Goal: Task Accomplishment & Management: Manage account settings

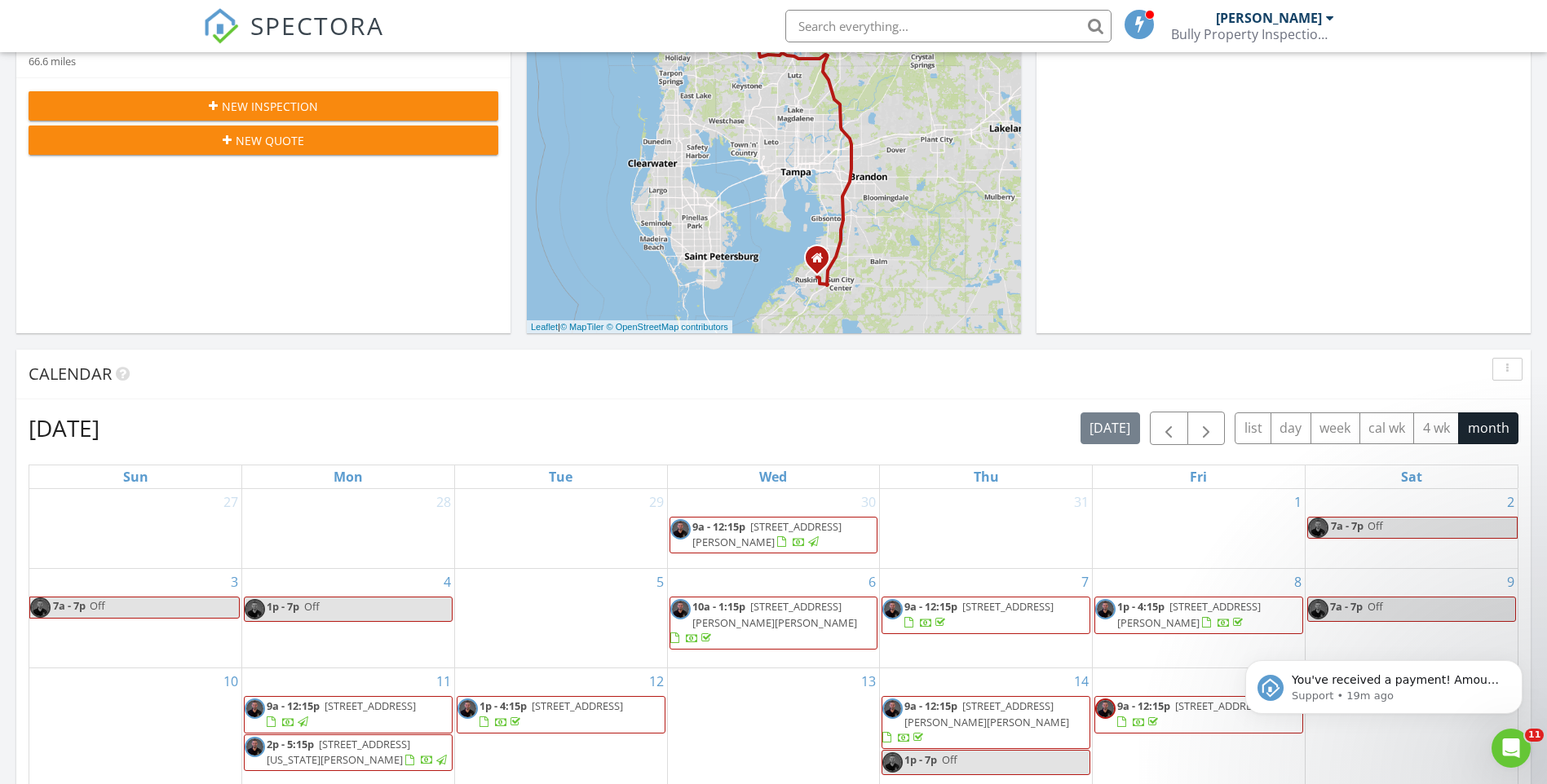
scroll to position [1508, 1572]
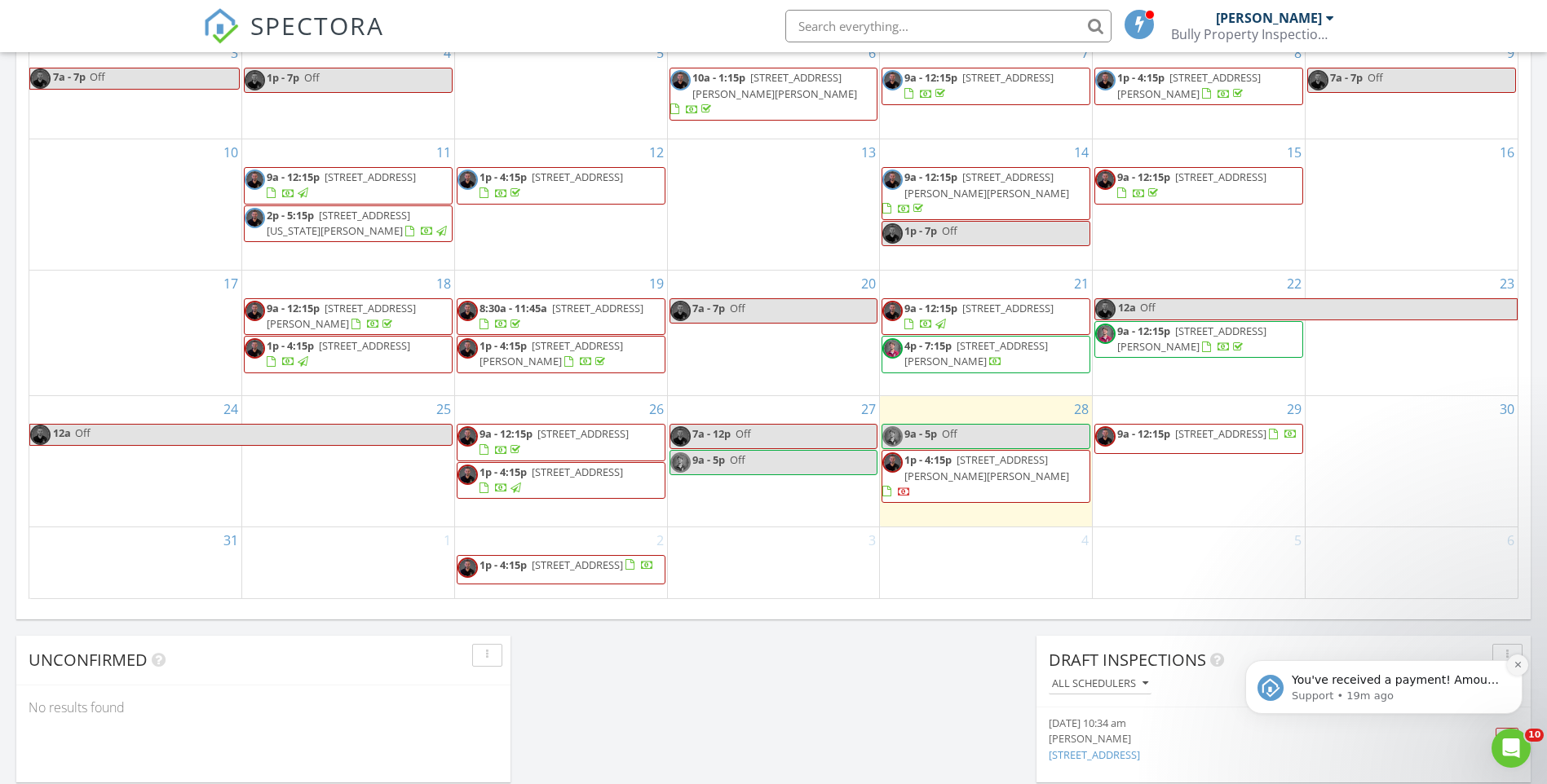
click at [1518, 661] on icon "Dismiss notification" at bounding box center [1518, 665] width 9 height 9
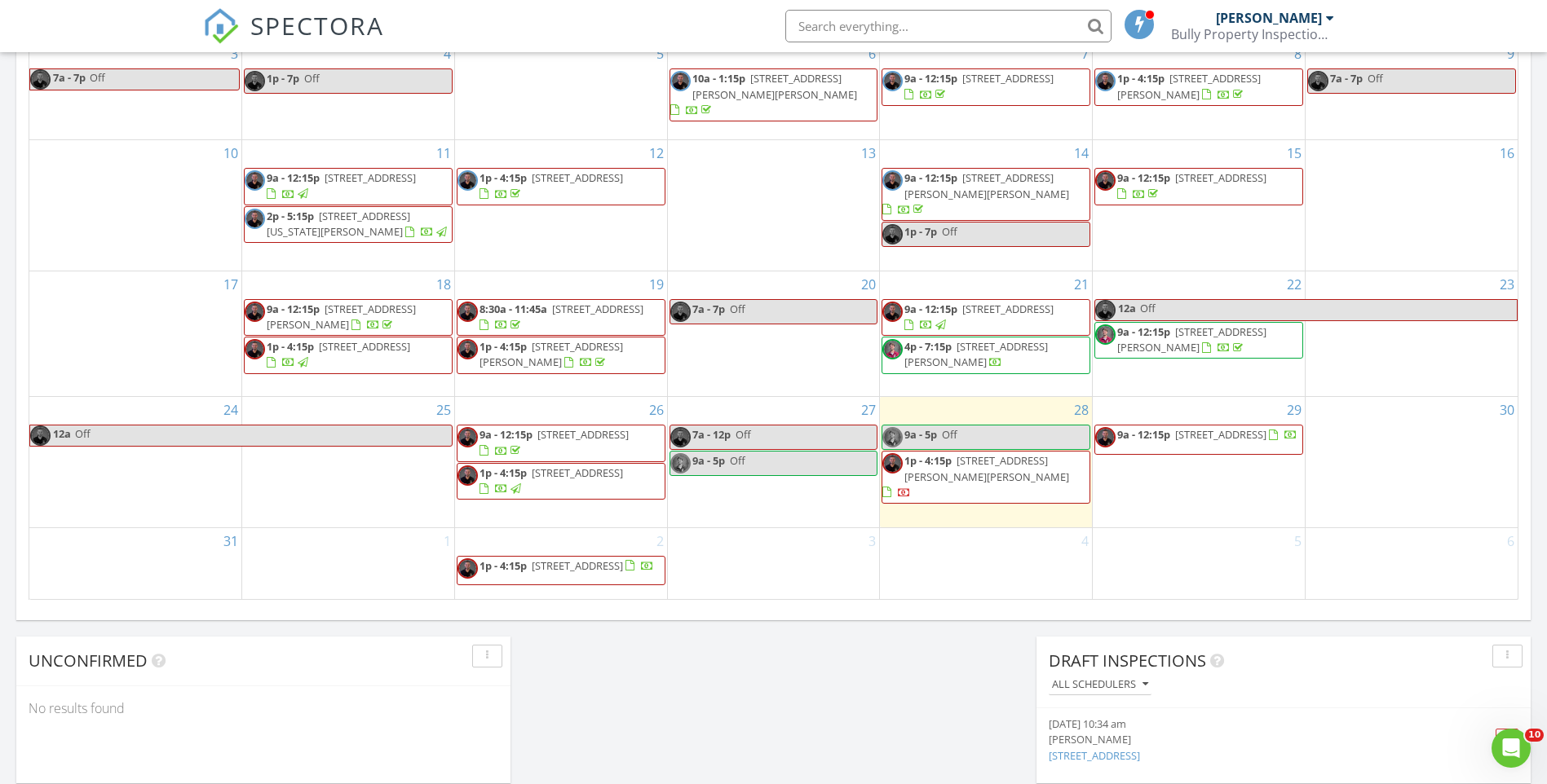
scroll to position [897, 0]
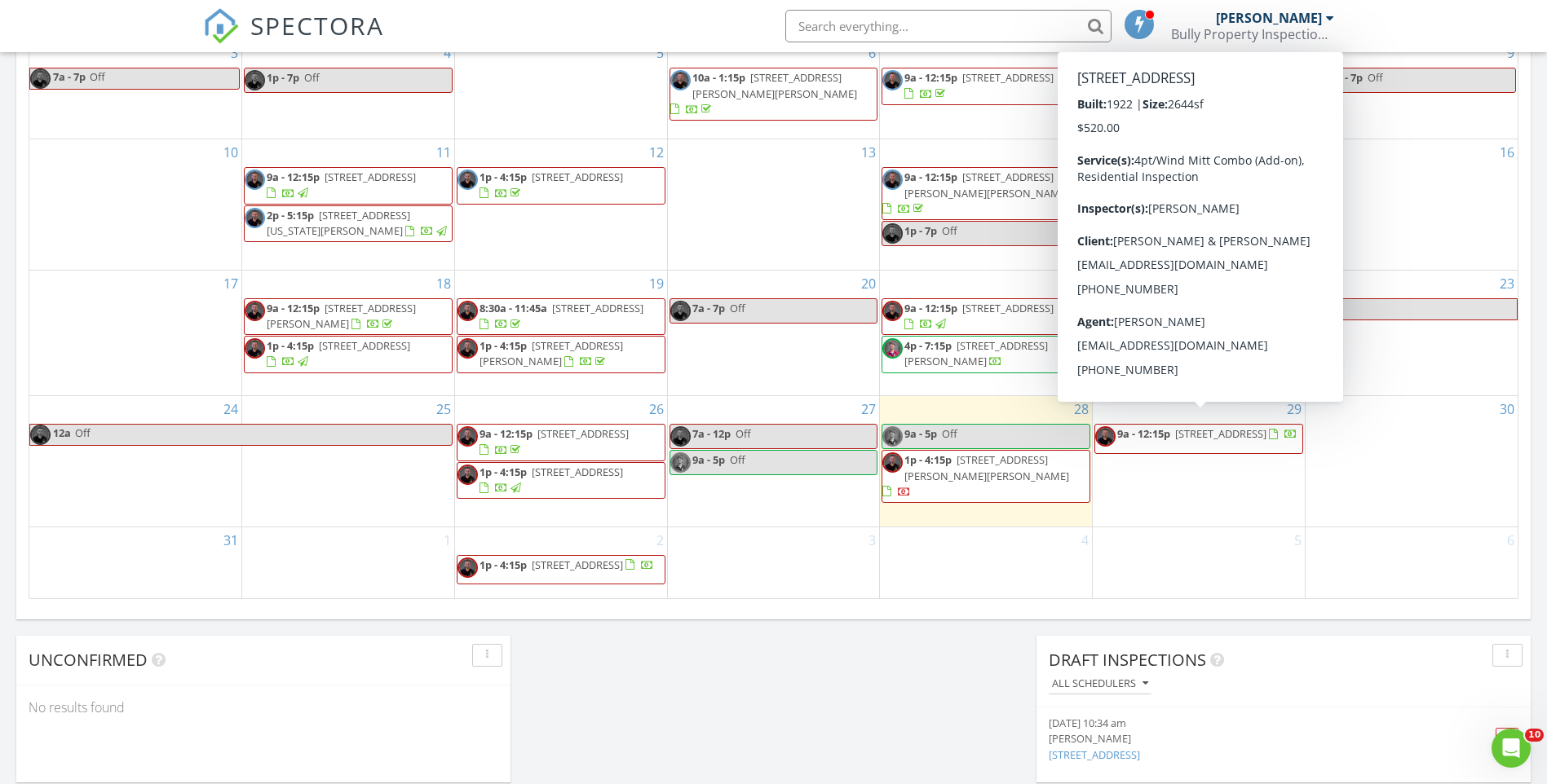
click at [1285, 438] on div at bounding box center [1291, 436] width 13 height 13
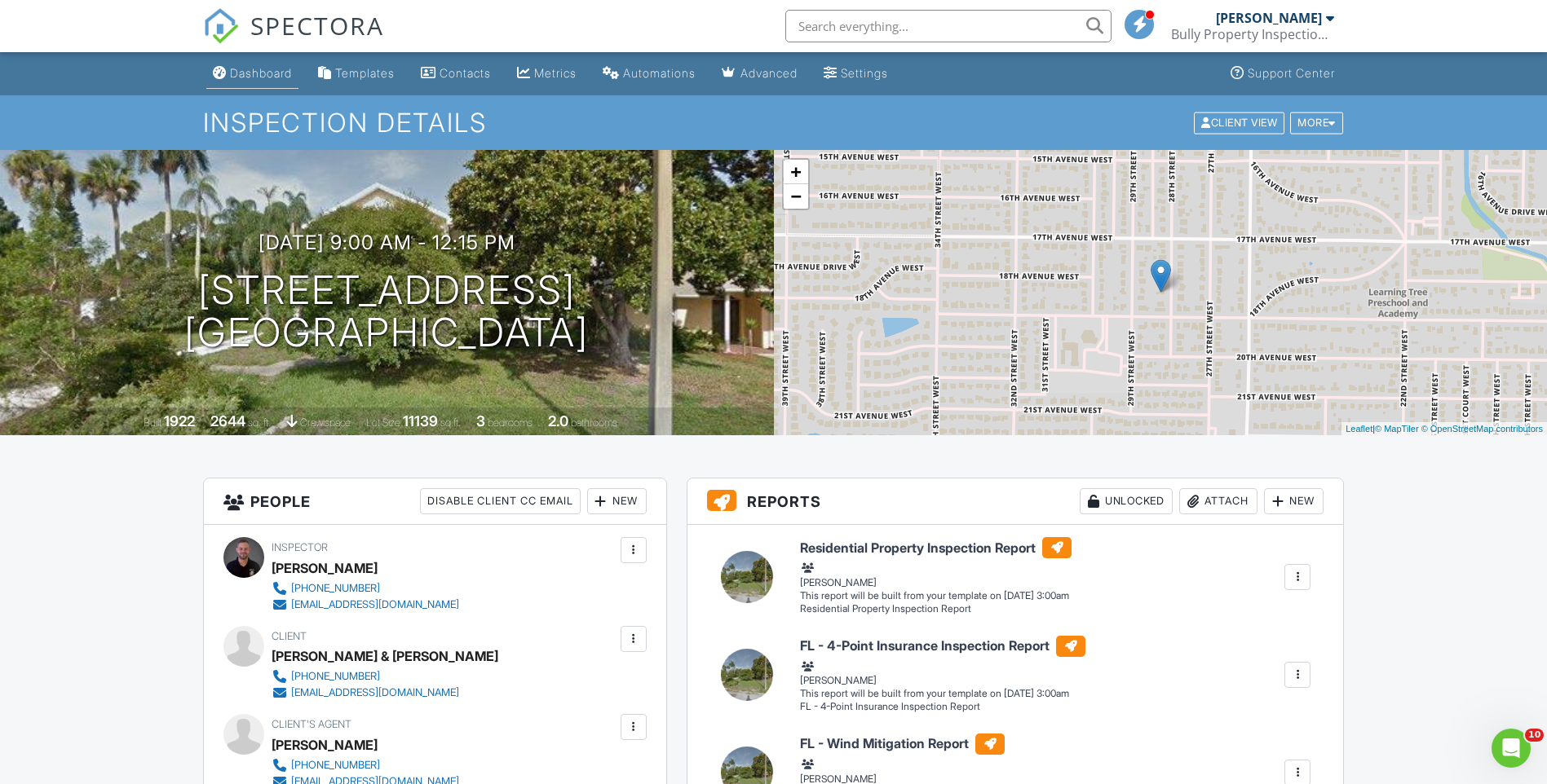
click at [275, 81] on link "Dashboard" at bounding box center [252, 74] width 92 height 30
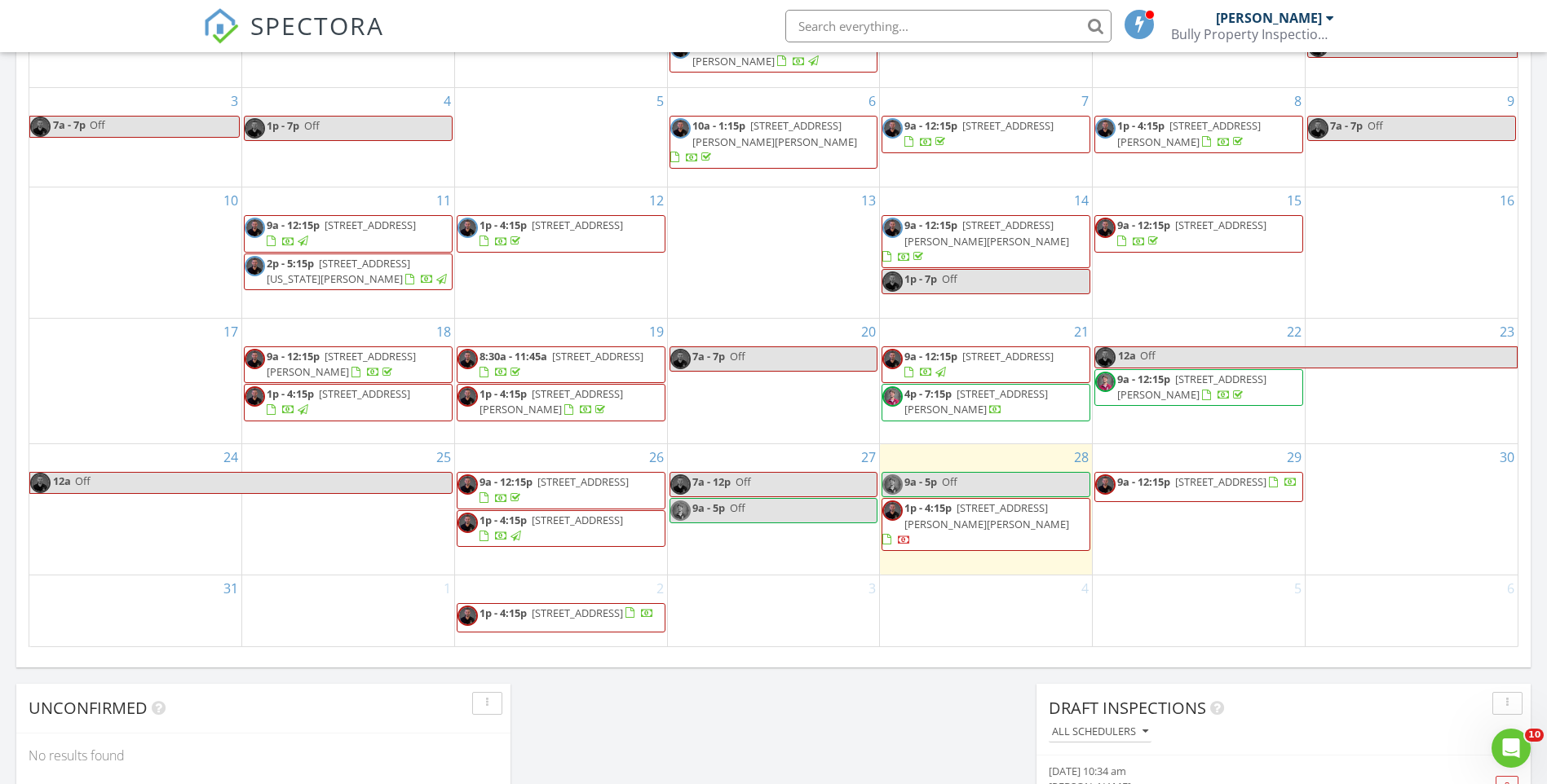
scroll to position [897, 0]
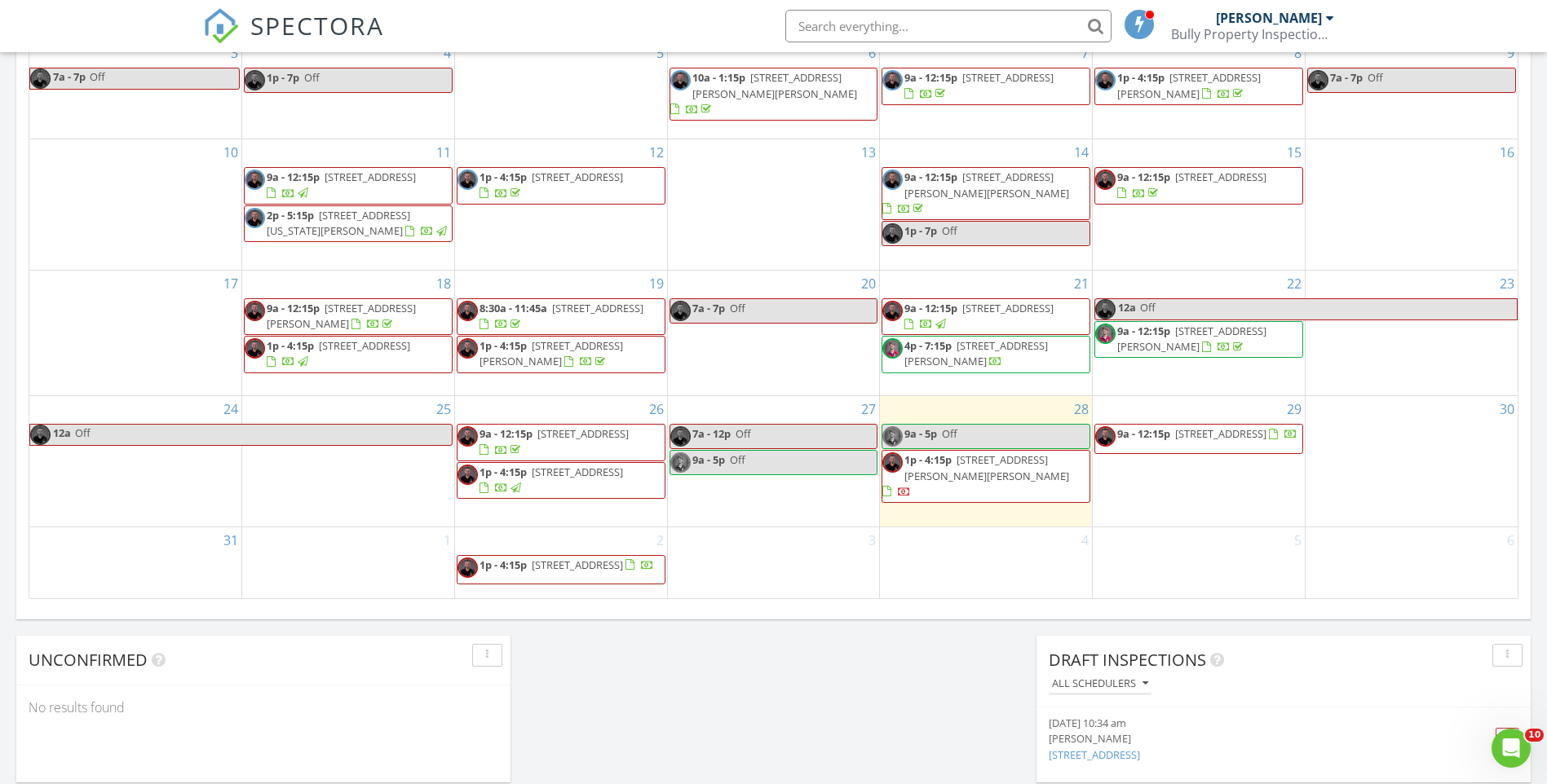
click at [1008, 455] on span "15237 Teresa Blvd, Hudson 34669" at bounding box center [987, 467] width 165 height 30
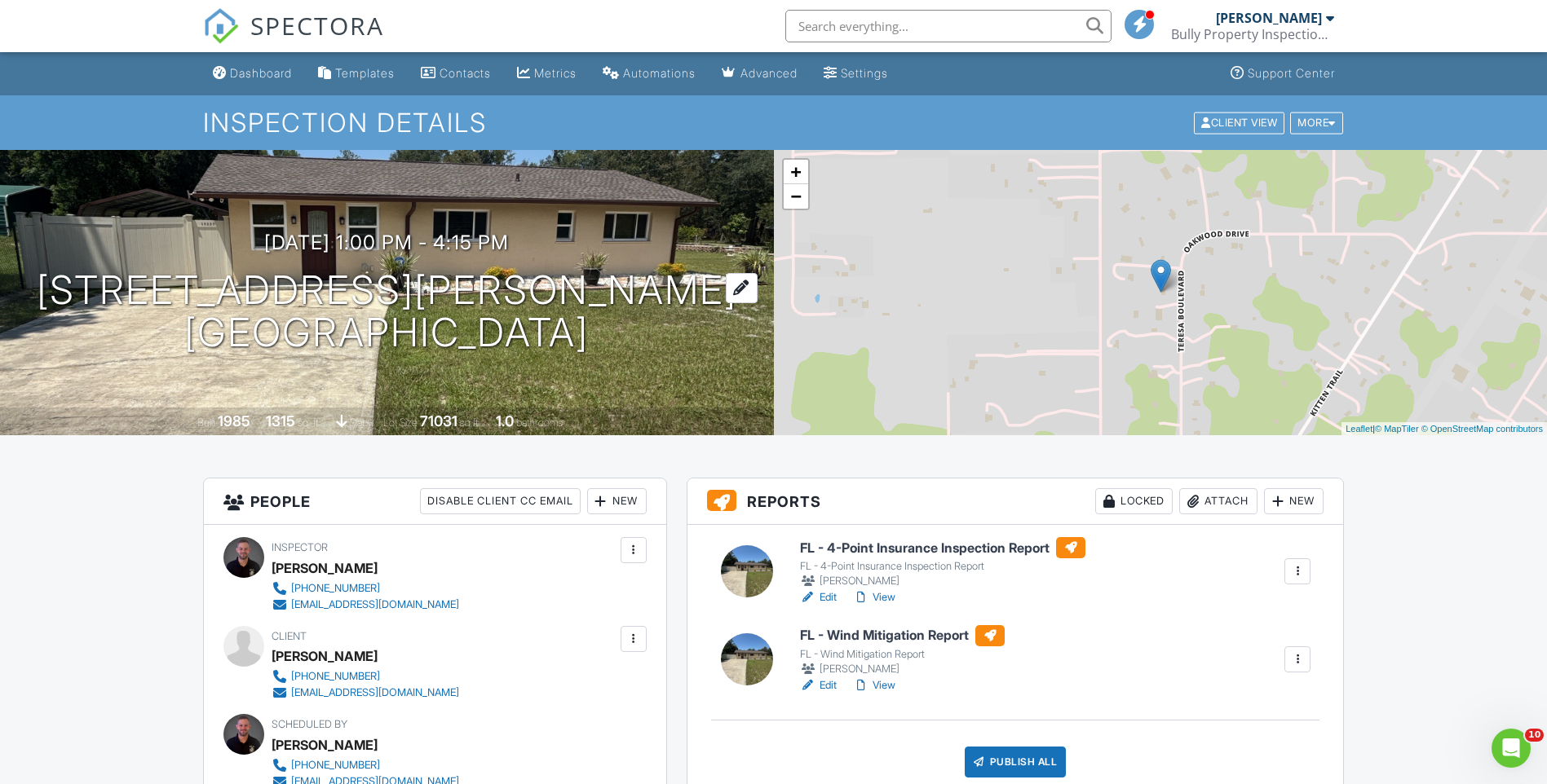
click at [387, 289] on h1 "15237 Teresa Blvd Hudson, FL 34669" at bounding box center [387, 312] width 700 height 87
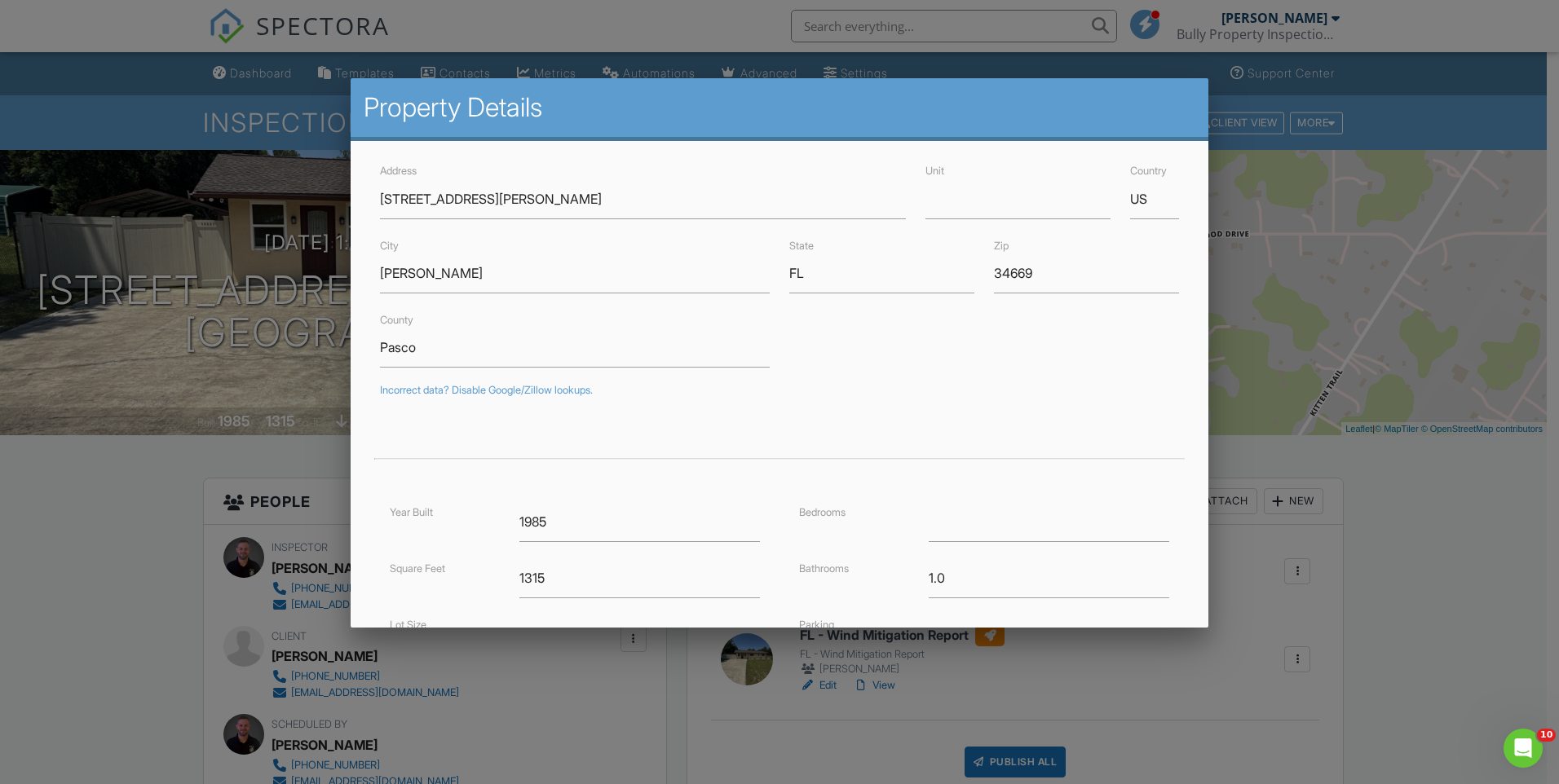
click at [1407, 470] on div at bounding box center [779, 408] width 1559 height 981
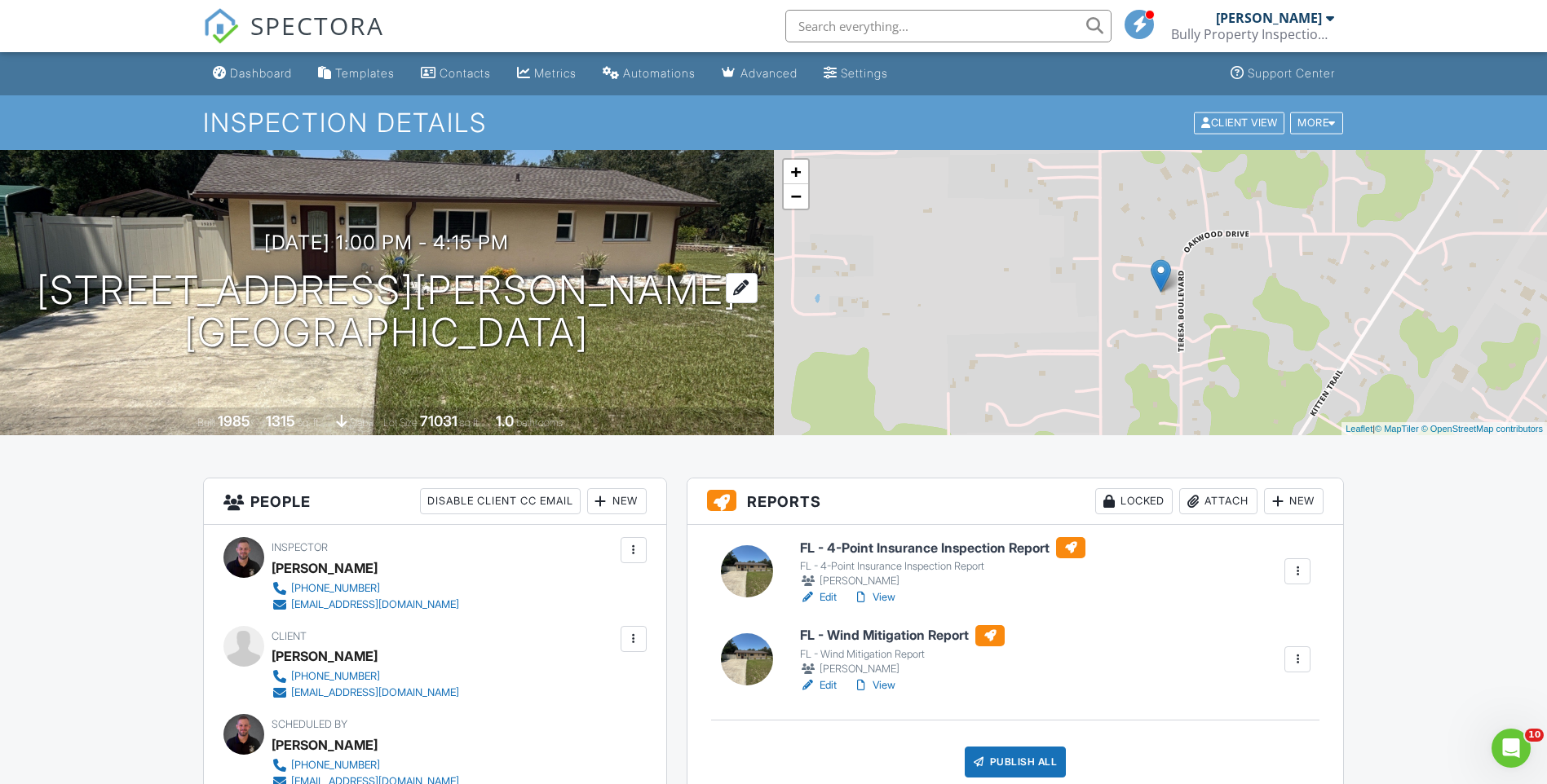
click at [467, 312] on h1 "15237 Teresa Blvd Hudson, FL 34669" at bounding box center [387, 312] width 700 height 87
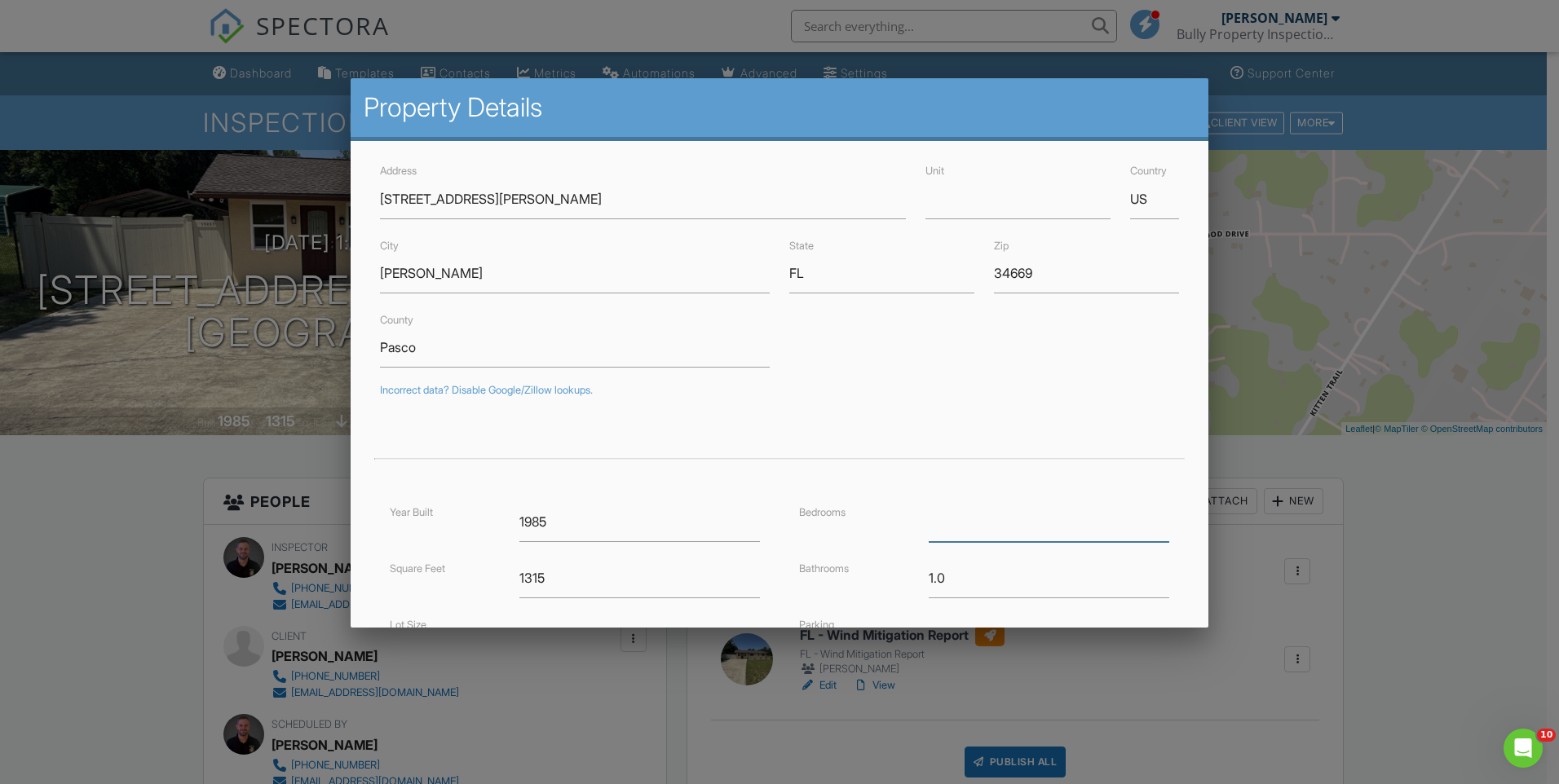
click at [945, 533] on input "number" at bounding box center [1049, 522] width 240 height 40
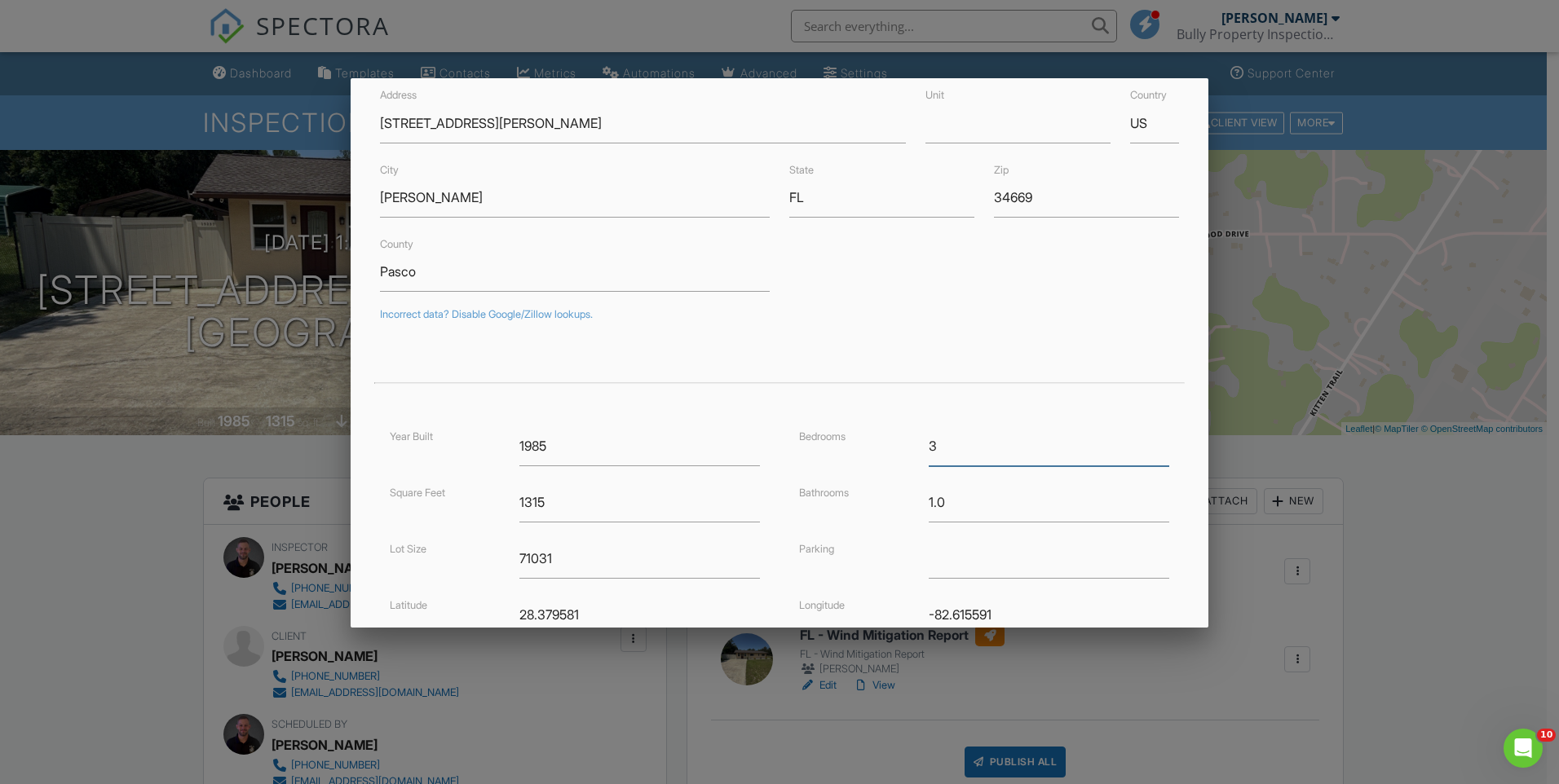
scroll to position [266, 0]
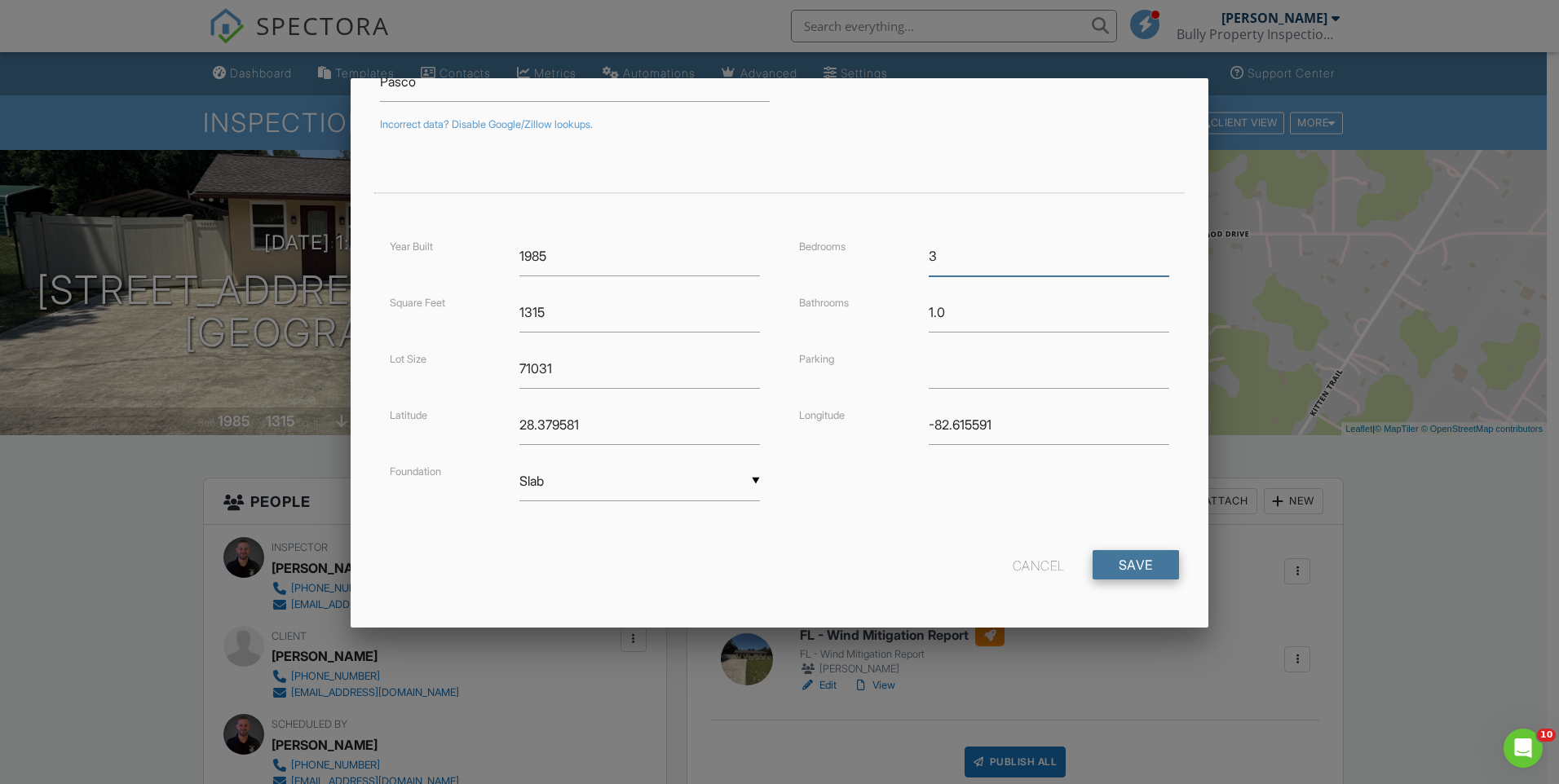
type input "3"
click at [1124, 558] on input "Save" at bounding box center [1135, 565] width 87 height 29
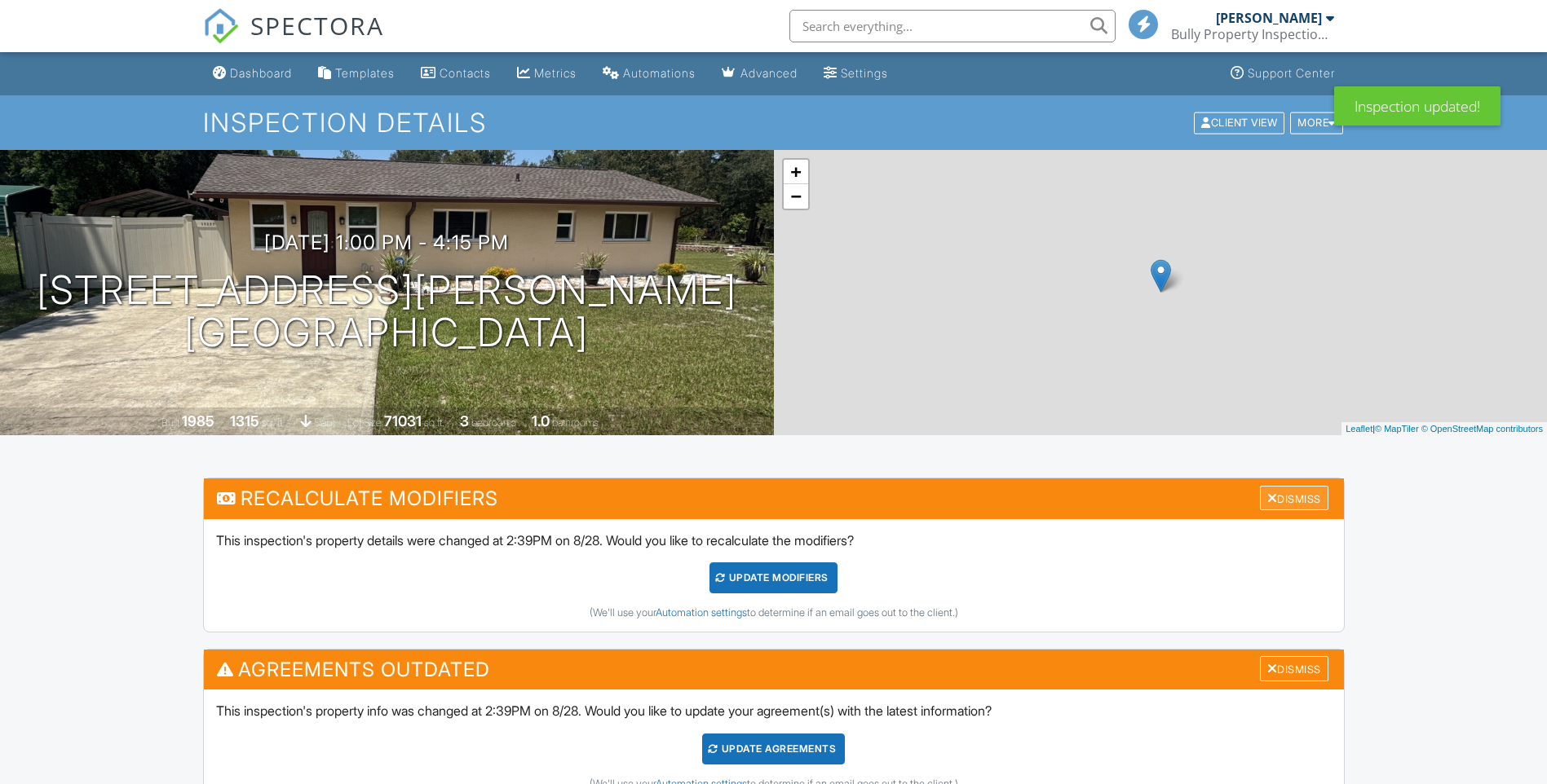
click at [1274, 499] on div "Dismiss" at bounding box center [1294, 498] width 68 height 25
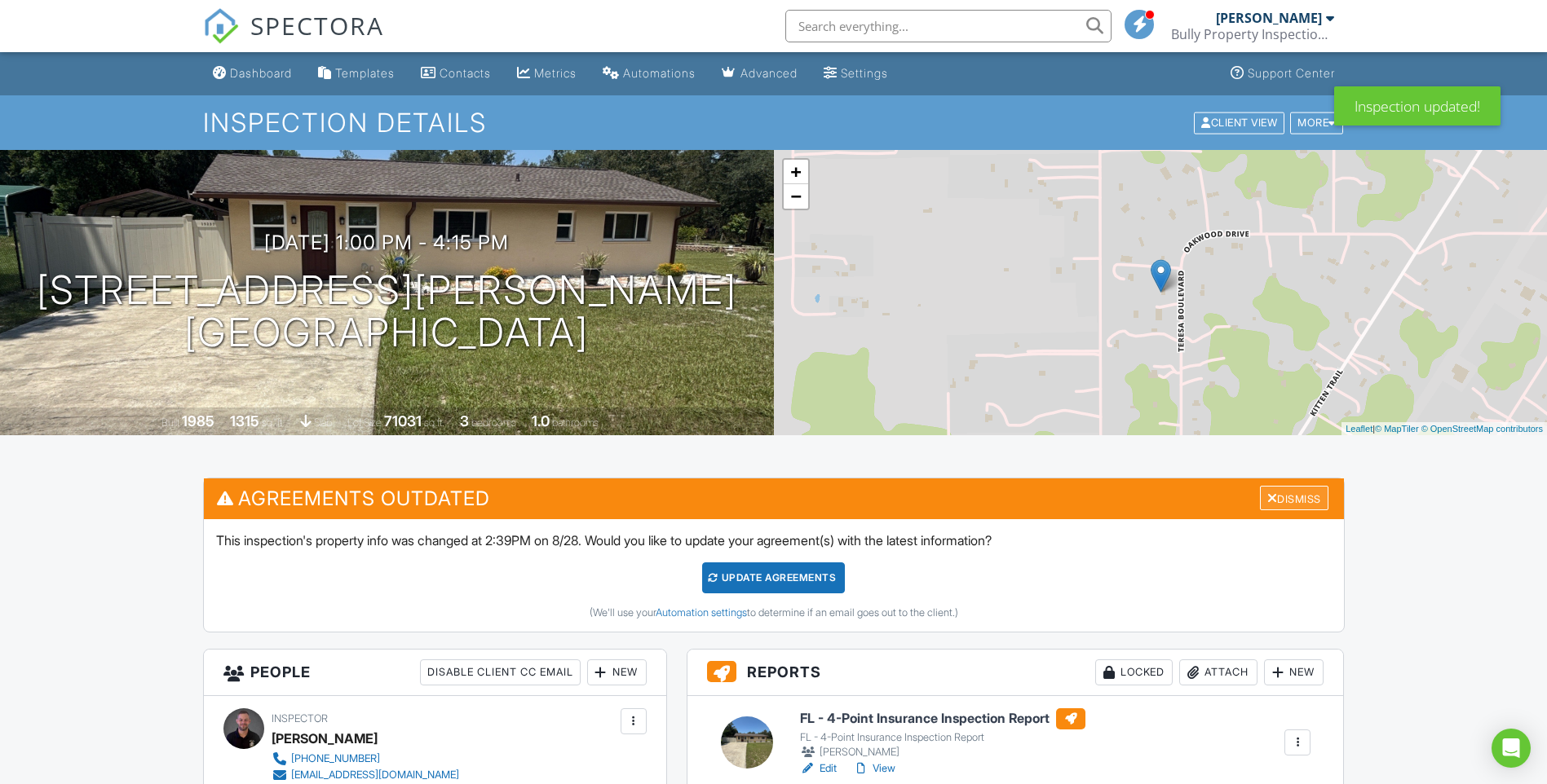
click at [1284, 505] on div "Dismiss" at bounding box center [1294, 498] width 68 height 25
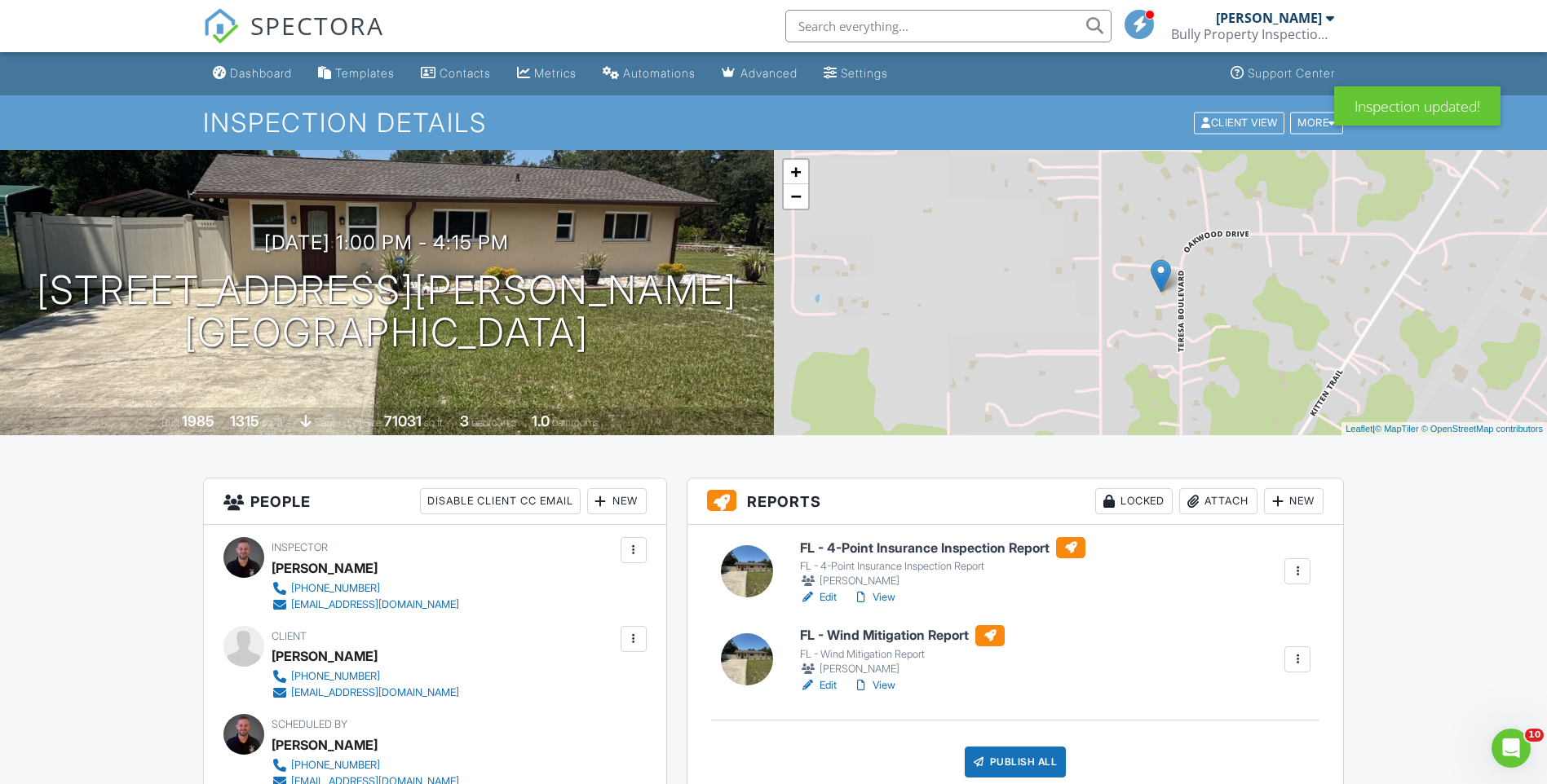
click at [240, 82] on link "Dashboard" at bounding box center [252, 74] width 92 height 30
